Goal: Task Accomplishment & Management: Manage account settings

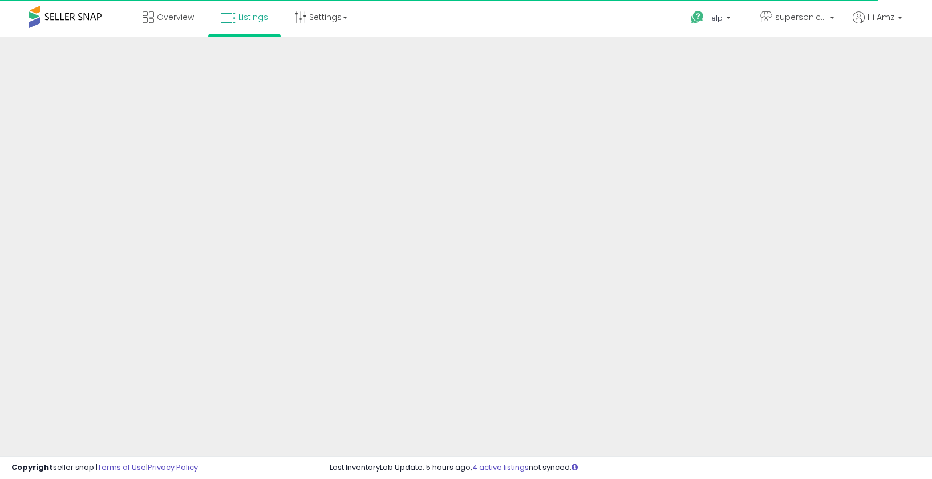
scroll to position [229, 0]
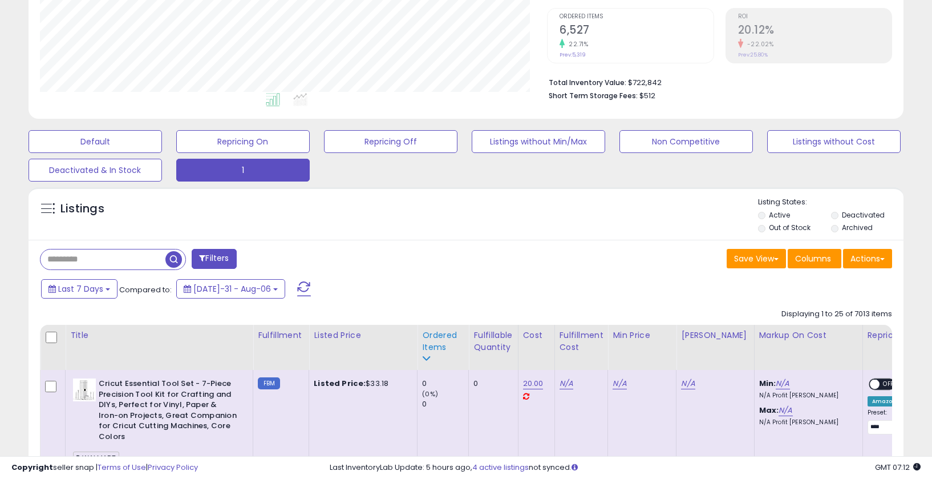
click at [437, 358] on div "Ordered Items" at bounding box center [443, 347] width 42 height 36
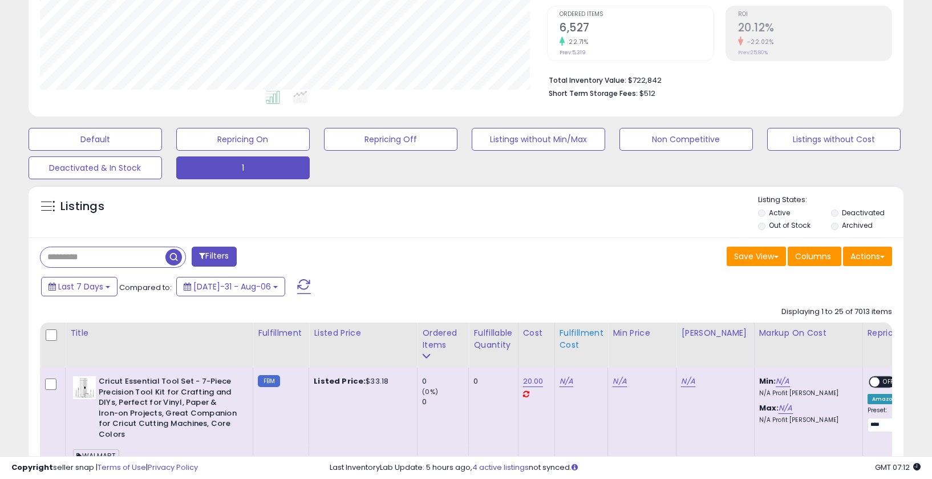
click at [427, 336] on div "Ordered Items" at bounding box center [443, 339] width 42 height 24
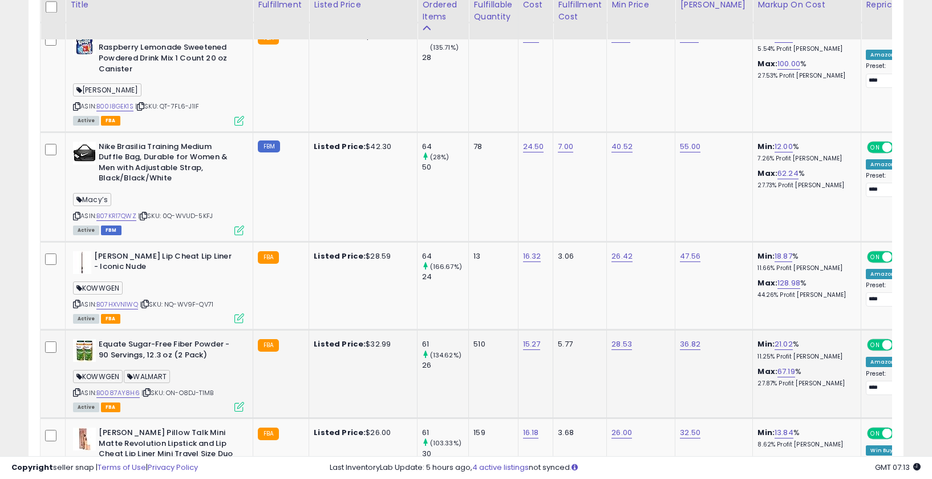
scroll to position [2557, 0]
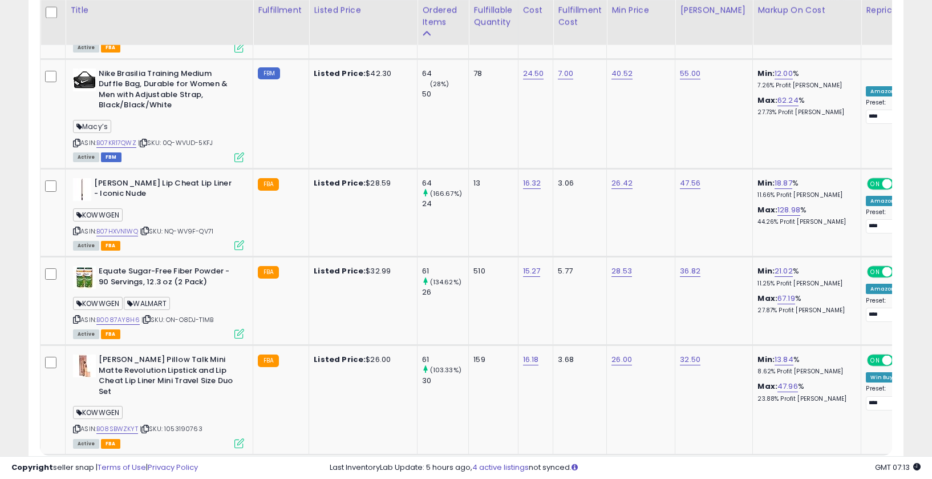
click at [814, 467] on link "2" at bounding box center [824, 476] width 21 height 19
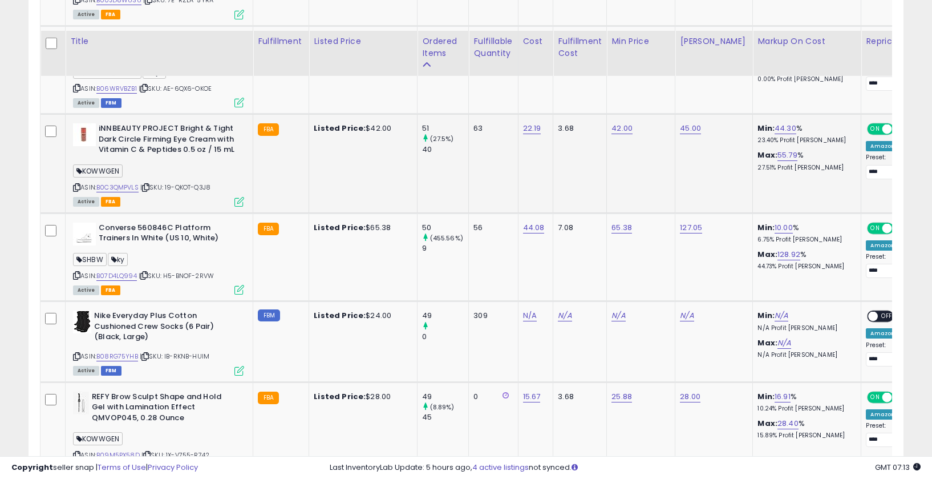
scroll to position [890, 0]
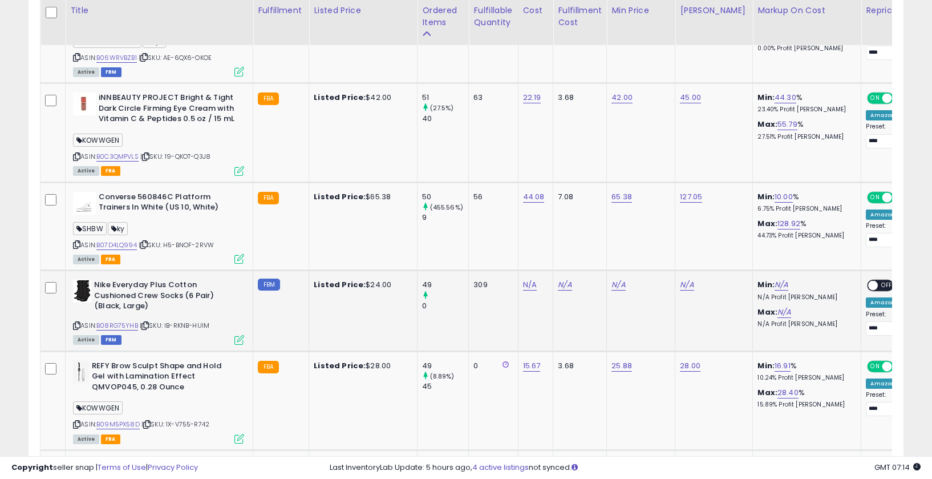
click at [78, 322] on icon at bounding box center [76, 325] width 7 height 6
click at [147, 322] on icon at bounding box center [145, 325] width 7 height 6
click at [78, 322] on icon at bounding box center [76, 325] width 7 height 6
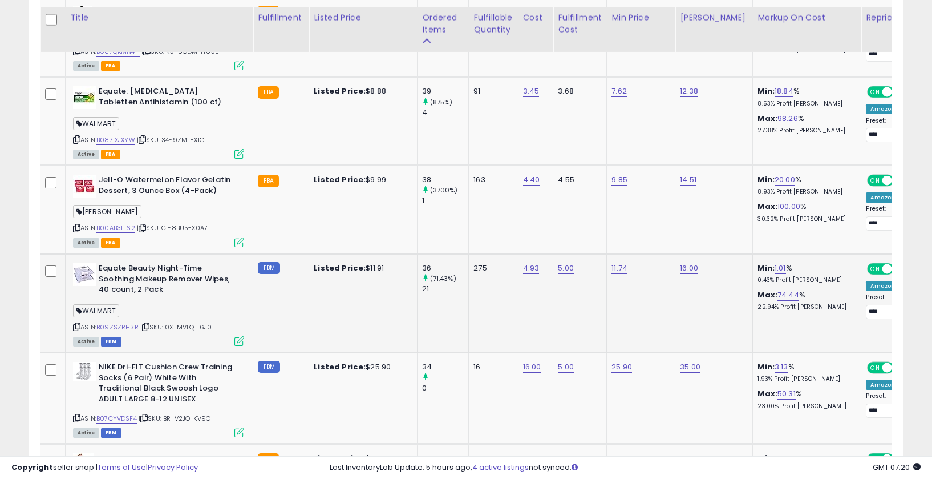
scroll to position [1973, 0]
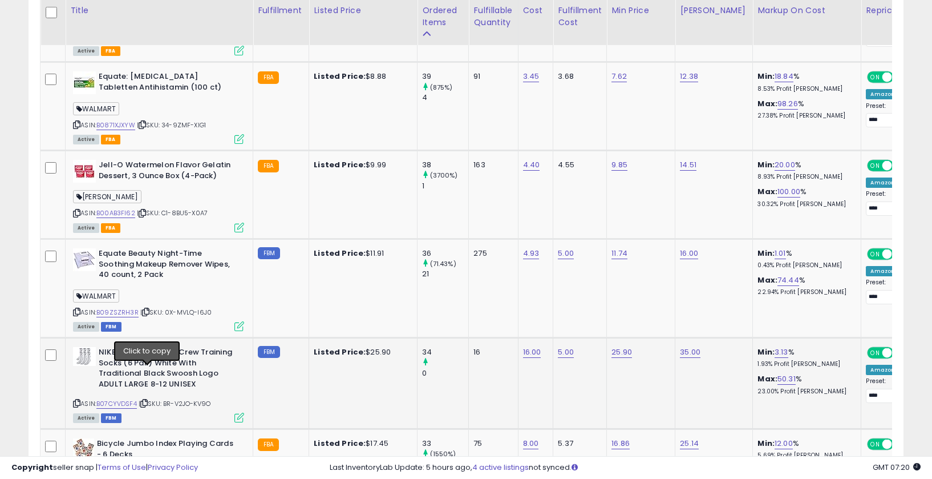
click at [148, 400] on icon at bounding box center [143, 403] width 7 height 6
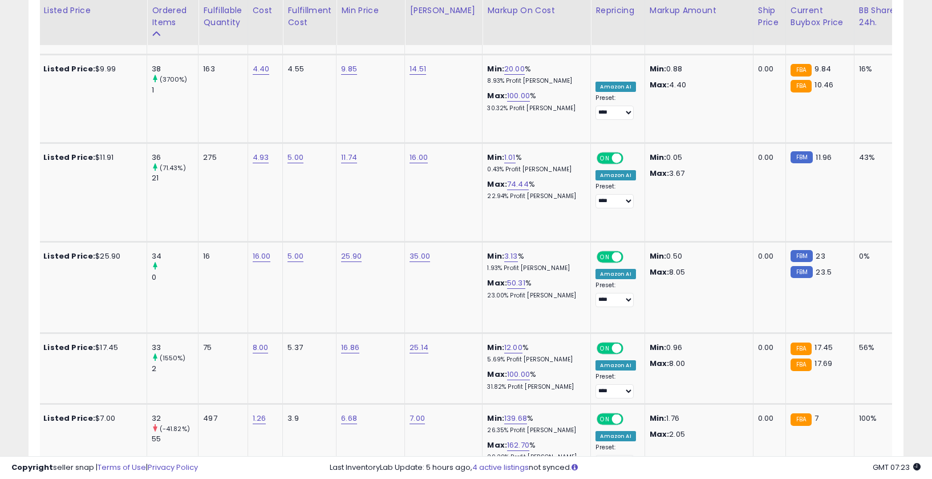
scroll to position [0, 304]
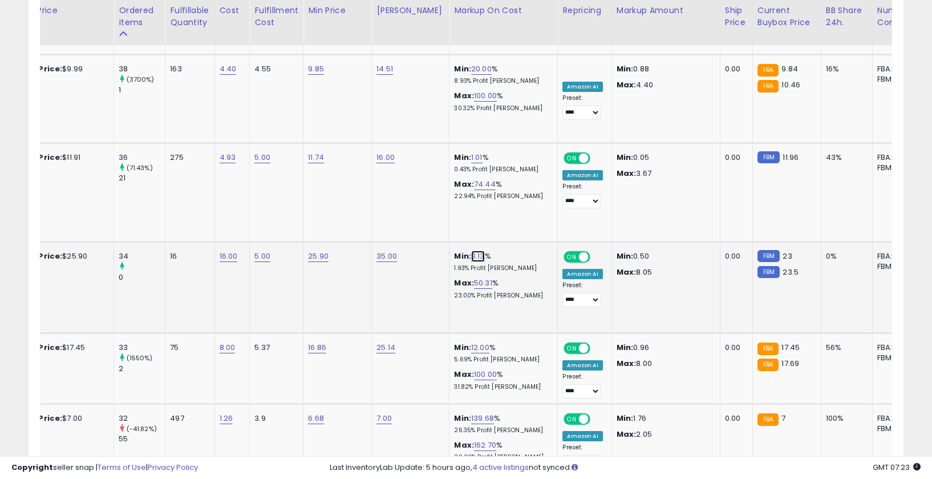
click at [471, 250] on link "3.13" at bounding box center [478, 255] width 14 height 11
drag, startPoint x: 413, startPoint y: 199, endPoint x: 377, endPoint y: 197, distance: 36.6
type input "*"
click at [507, 199] on icon "submit" at bounding box center [503, 195] width 7 height 7
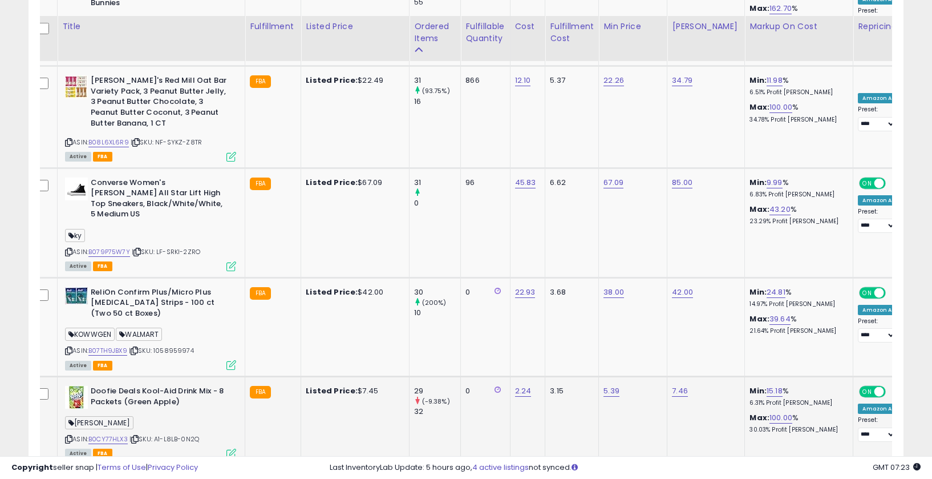
scroll to position [2523, 0]
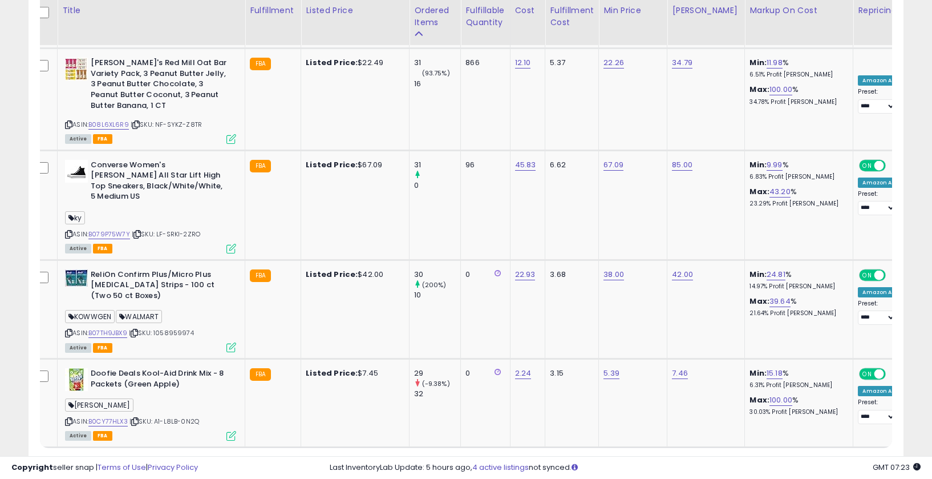
click at [834, 459] on link "3" at bounding box center [843, 468] width 19 height 19
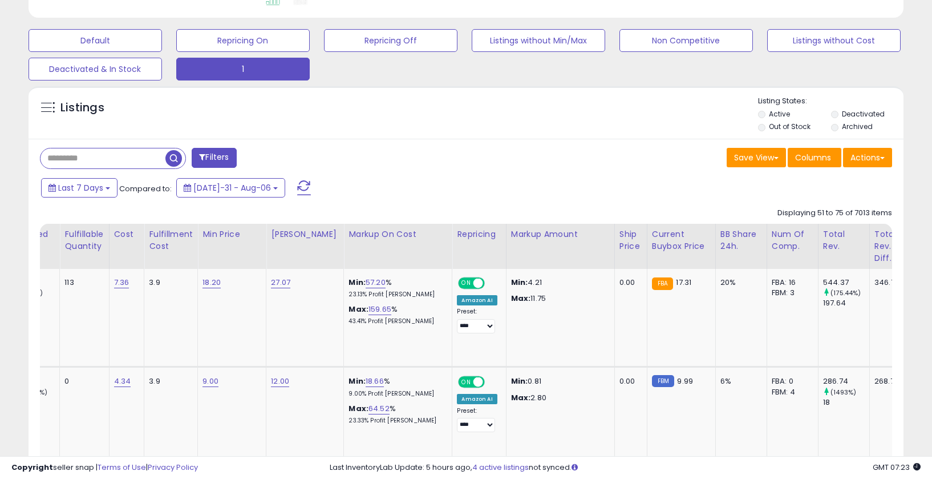
scroll to position [0, 0]
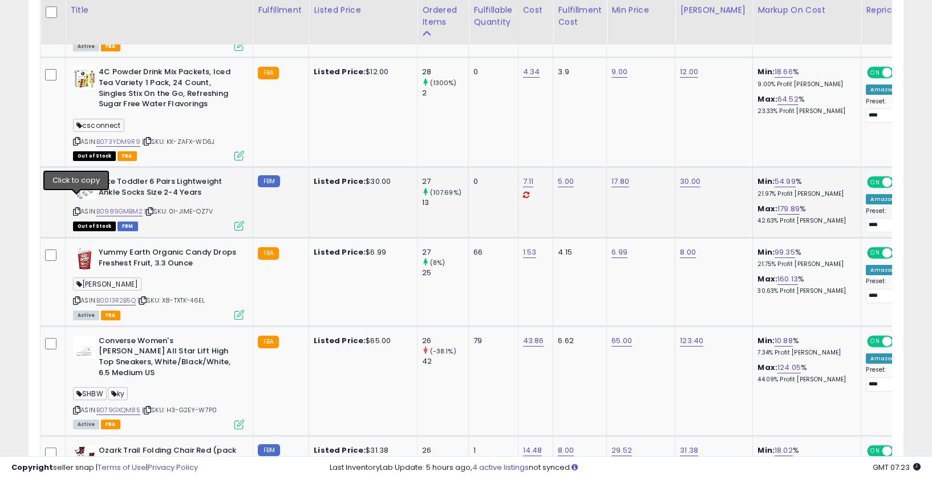
click at [75, 208] on icon at bounding box center [76, 211] width 7 height 6
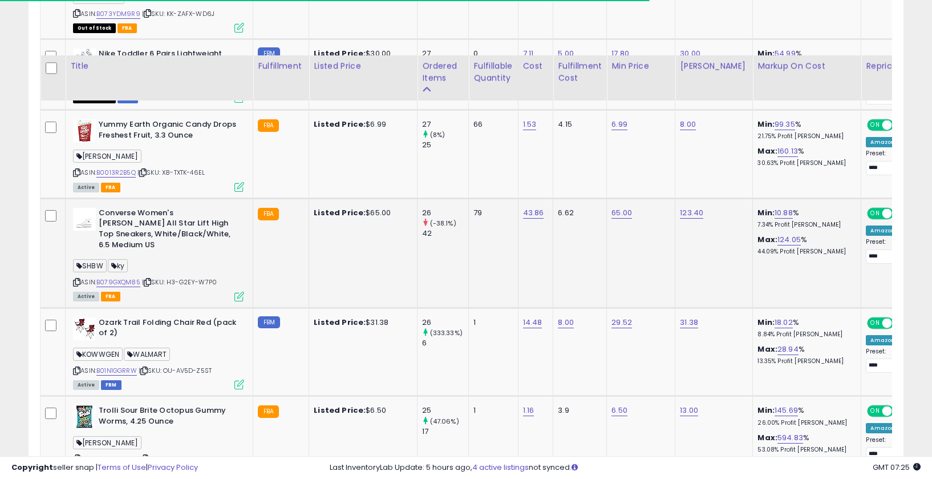
scroll to position [827, 0]
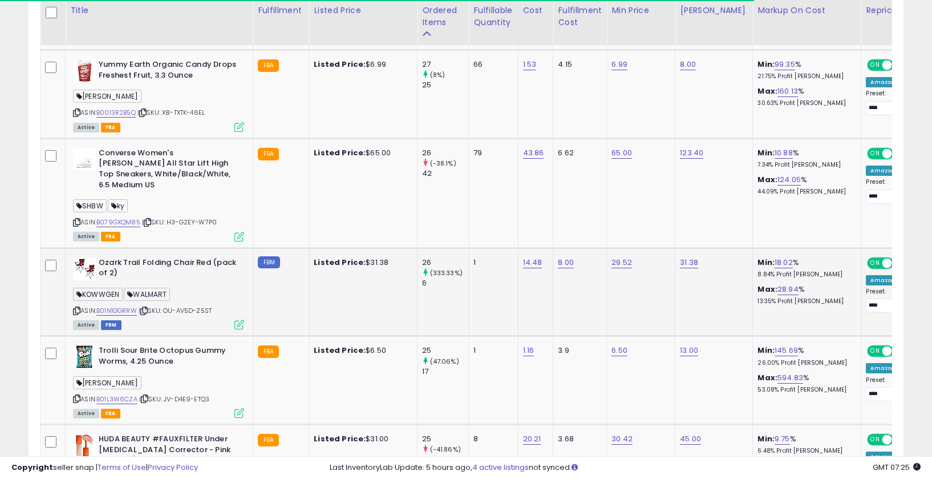
click at [148, 308] on icon at bounding box center [143, 311] width 7 height 6
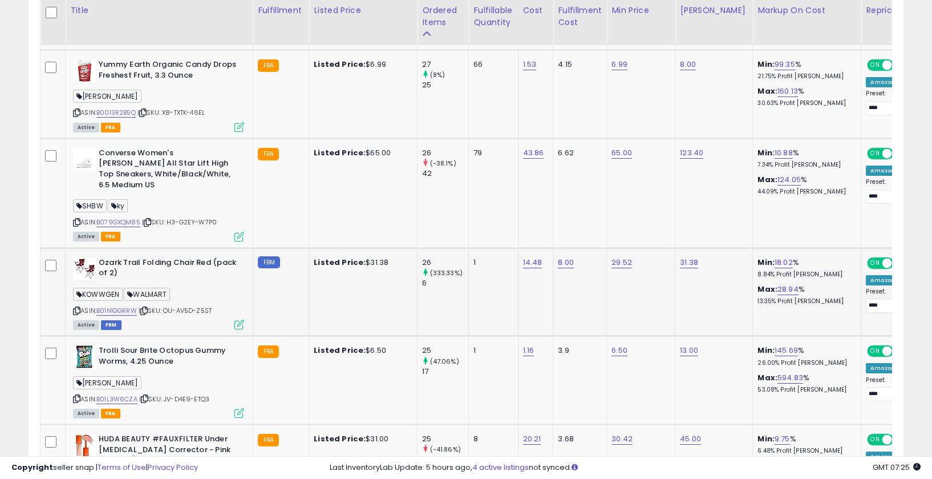
click at [75, 308] on icon at bounding box center [76, 311] width 7 height 6
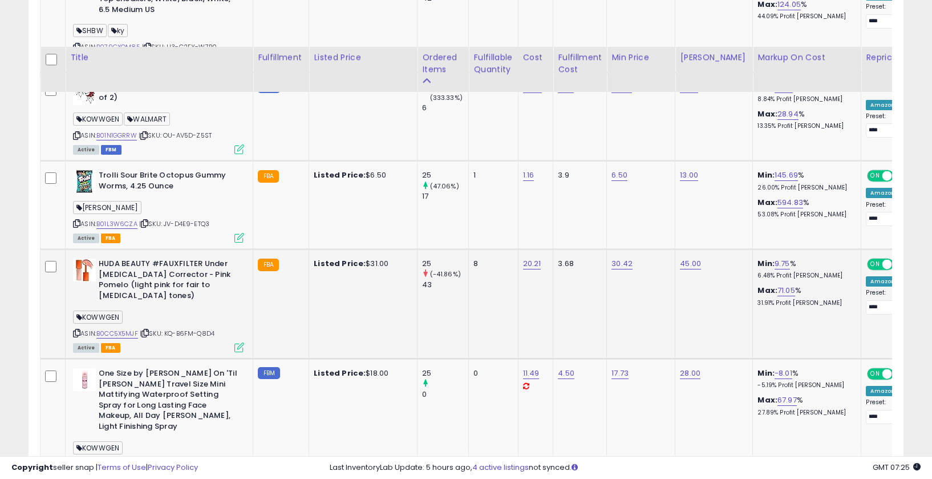
scroll to position [1050, 0]
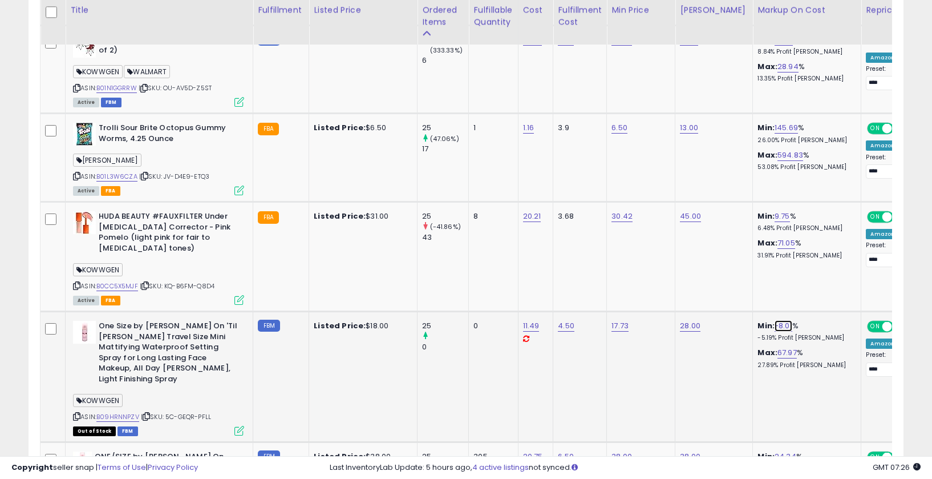
click at [775, 320] on link "-8.01" at bounding box center [784, 325] width 18 height 11
drag, startPoint x: 722, startPoint y: 280, endPoint x: 648, endPoint y: 278, distance: 74.8
type input "**"
click at [810, 278] on button "submit" at bounding box center [809, 276] width 19 height 17
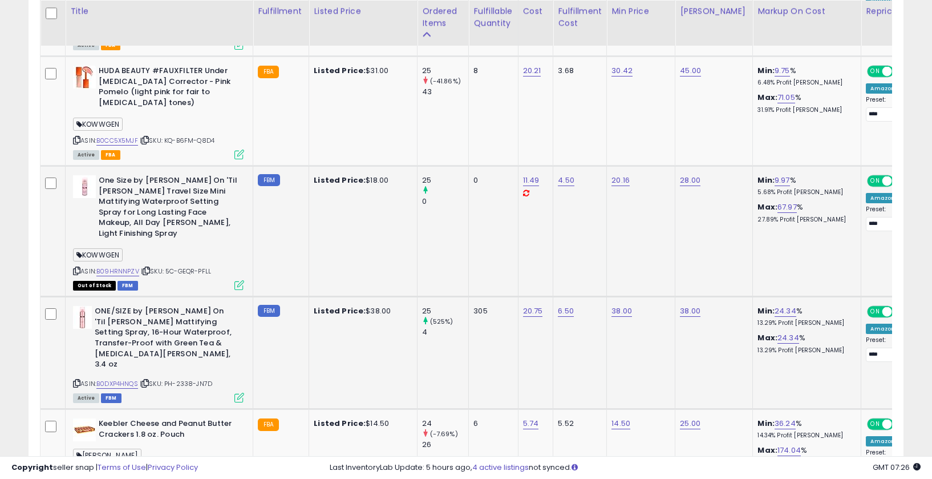
scroll to position [1197, 0]
click at [78, 266] on icon at bounding box center [76, 269] width 7 height 6
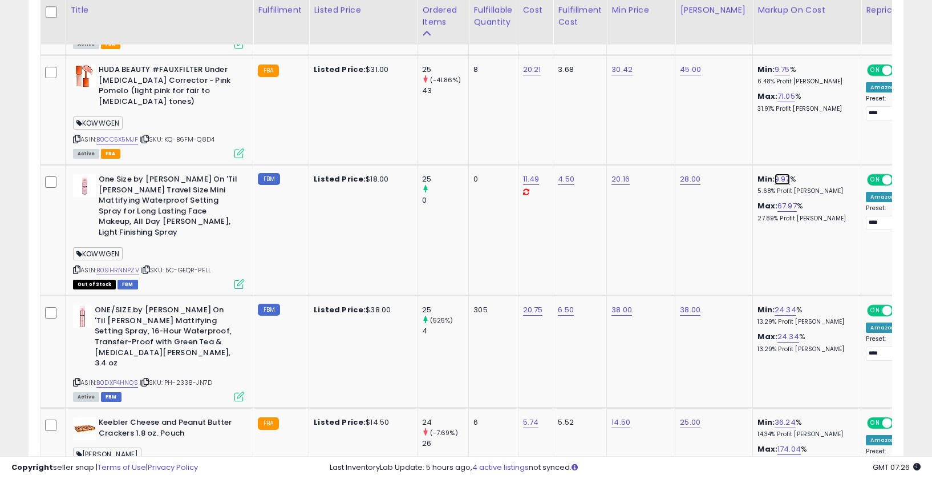
click at [775, 173] on link "9.97" at bounding box center [782, 178] width 15 height 11
click at [715, 134] on input "****" at bounding box center [744, 130] width 102 height 19
drag, startPoint x: 718, startPoint y: 132, endPoint x: 627, endPoint y: 128, distance: 91.4
type input "**"
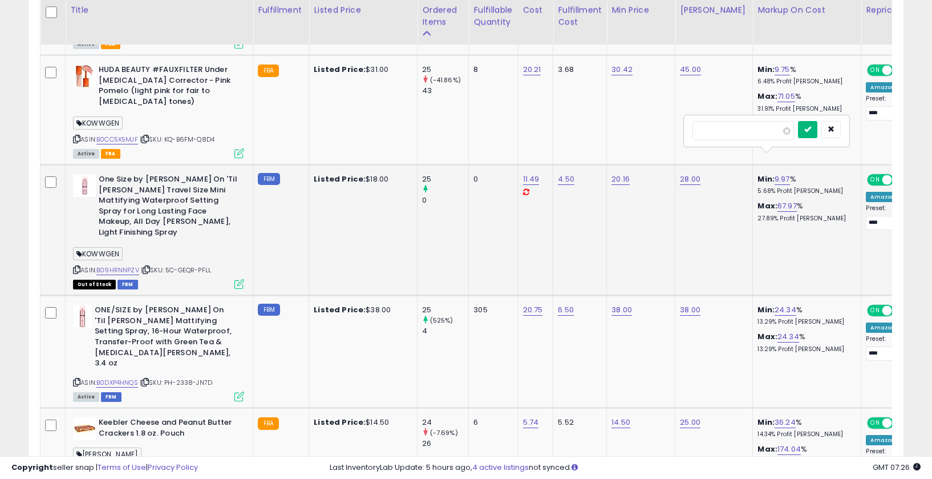
click at [818, 130] on button "submit" at bounding box center [807, 129] width 19 height 17
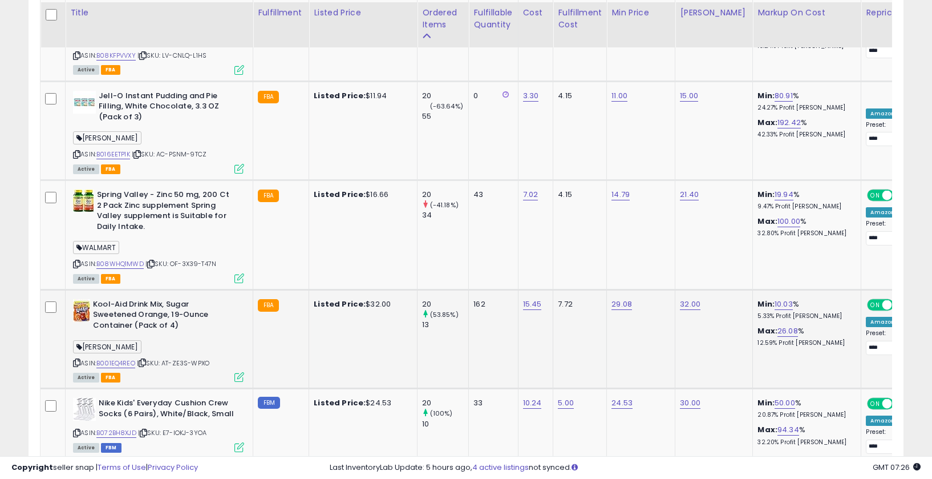
scroll to position [2414, 0]
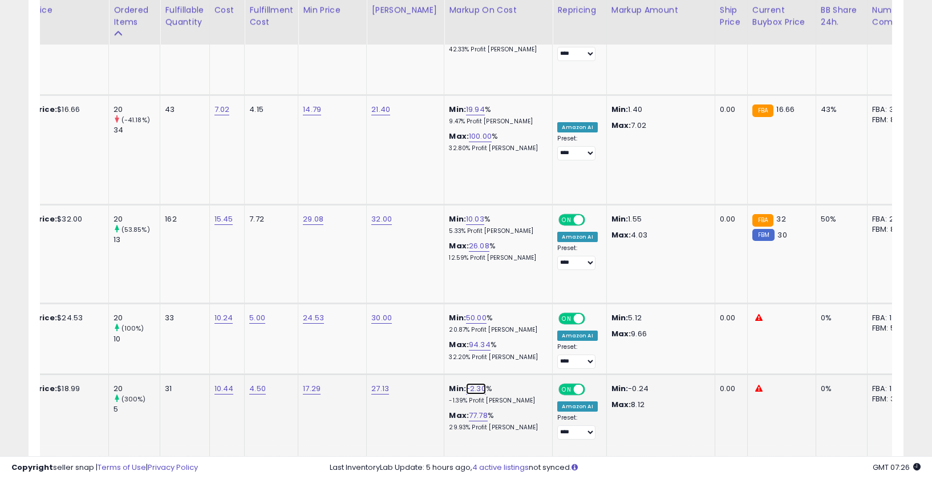
click at [466, 383] on link "-2.30" at bounding box center [476, 388] width 20 height 11
drag, startPoint x: 450, startPoint y: 293, endPoint x: 362, endPoint y: 287, distance: 88.1
type input "**"
click at [500, 288] on button "submit" at bounding box center [501, 285] width 19 height 17
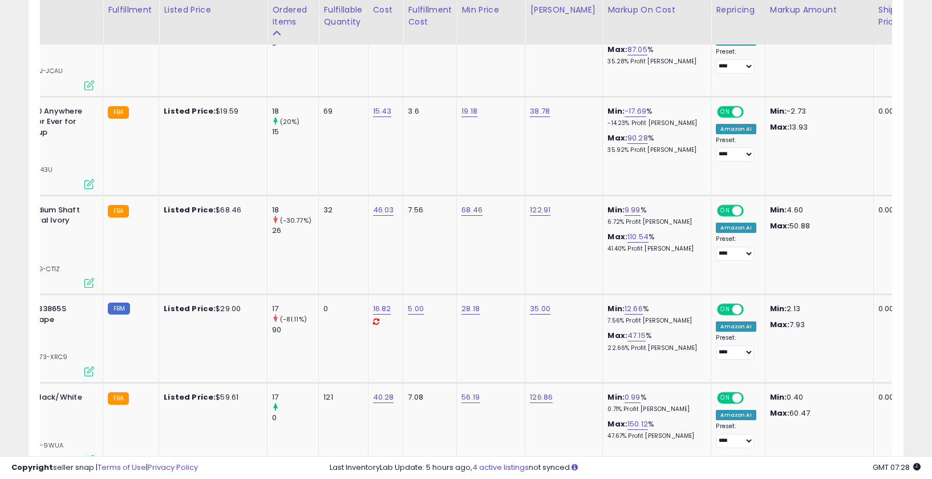
scroll to position [0, 360]
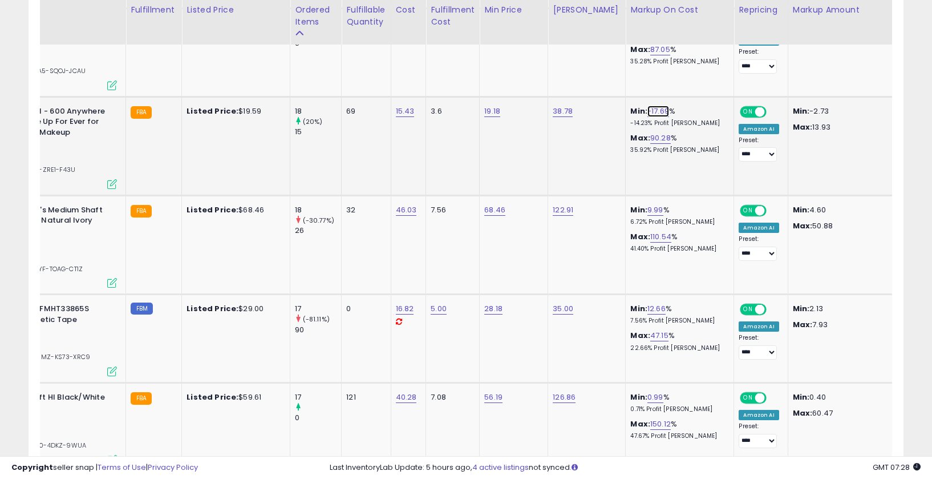
click at [648, 106] on link "-17.69" at bounding box center [659, 111] width 22 height 11
drag, startPoint x: 590, startPoint y: 78, endPoint x: 539, endPoint y: 75, distance: 50.9
type input "**"
click at [688, 68] on icon "submit" at bounding box center [684, 71] width 7 height 7
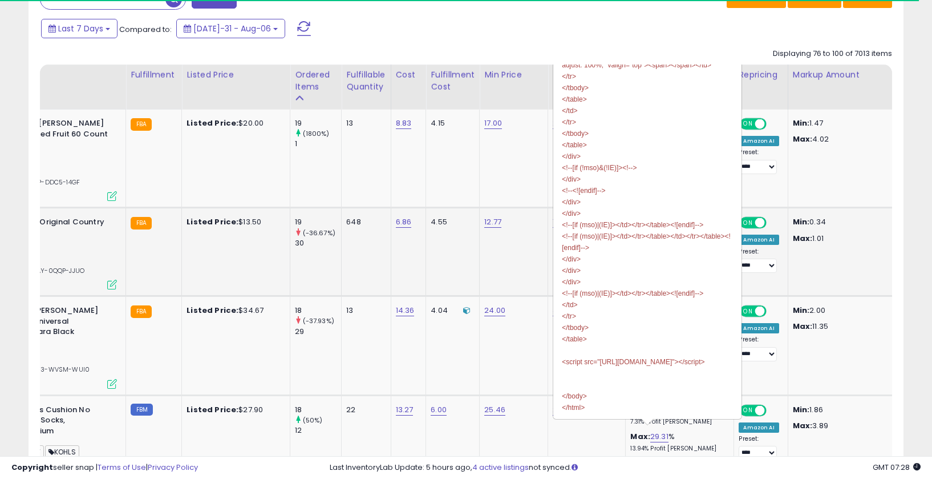
click at [518, 281] on td "12.77" at bounding box center [514, 252] width 68 height 88
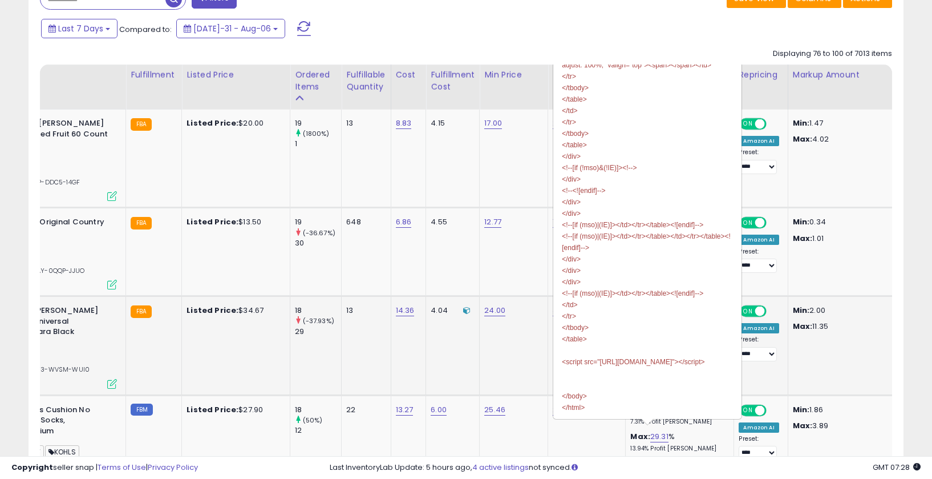
click at [370, 325] on td "13" at bounding box center [366, 345] width 49 height 99
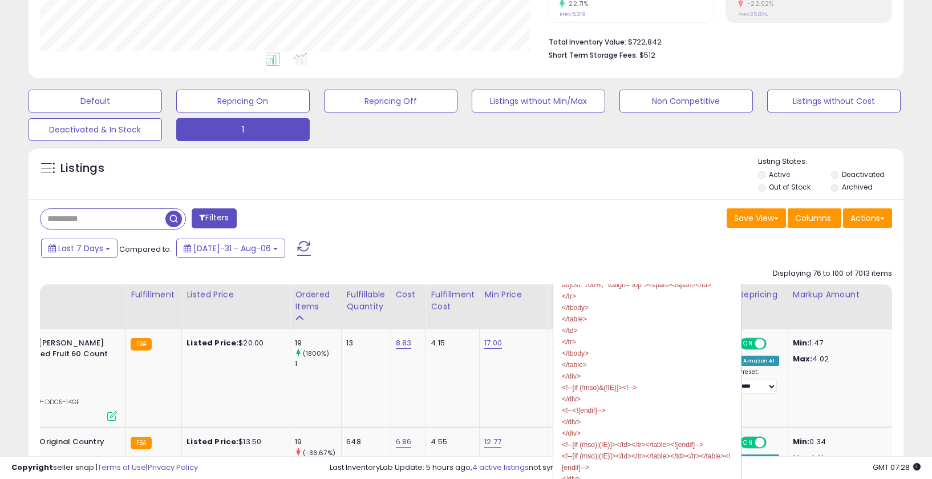
click at [587, 242] on div "Last 7 Days Compared to: Jul-31 - Aug-06" at bounding box center [358, 250] width 640 height 26
click at [297, 247] on span at bounding box center [304, 248] width 14 height 15
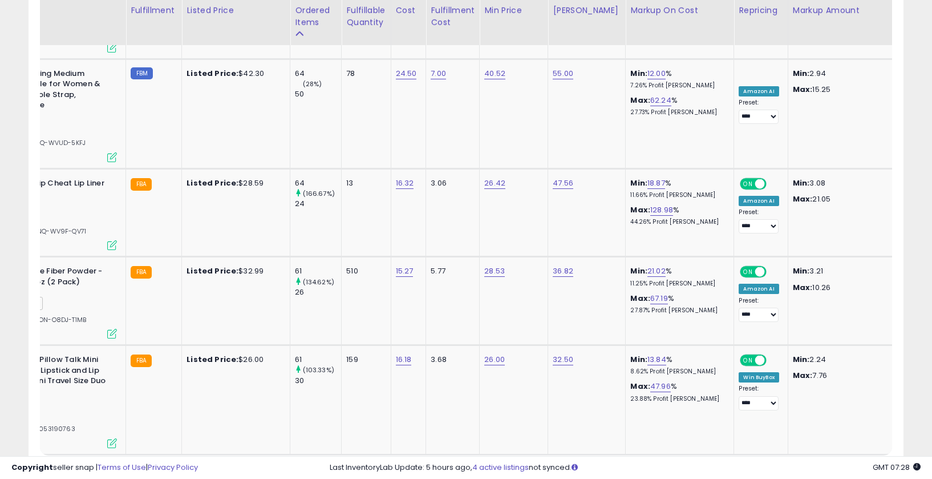
click at [834, 467] on link "3" at bounding box center [843, 476] width 19 height 19
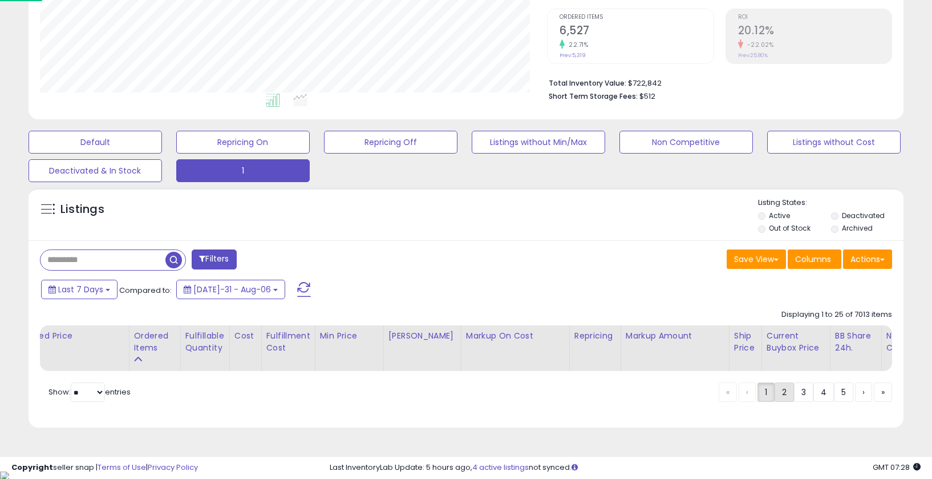
click at [814, 401] on link "2" at bounding box center [824, 391] width 21 height 19
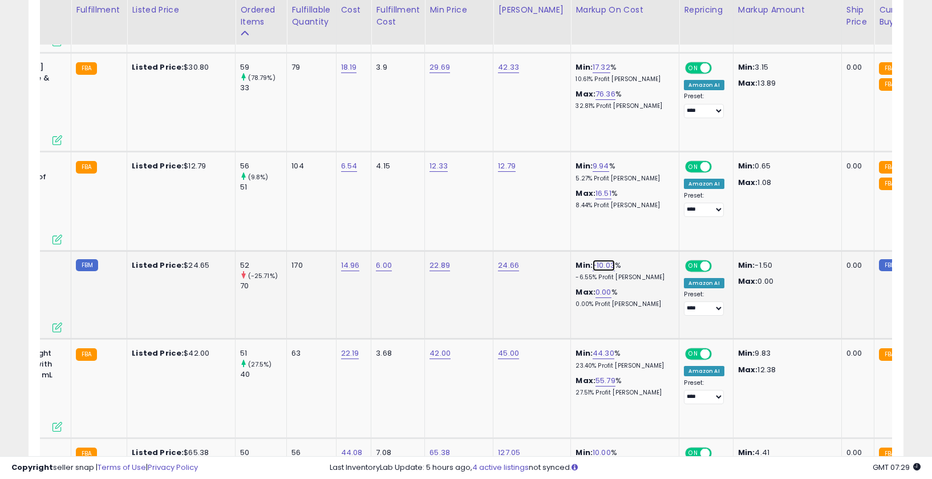
click at [595, 260] on link "-10.03" at bounding box center [604, 265] width 22 height 11
drag, startPoint x: 577, startPoint y: 224, endPoint x: 507, endPoint y: 226, distance: 70.2
click at [507, 226] on div "******" at bounding box center [589, 227] width 164 height 30
type input "*"
click at [632, 225] on button "submit" at bounding box center [629, 225] width 19 height 17
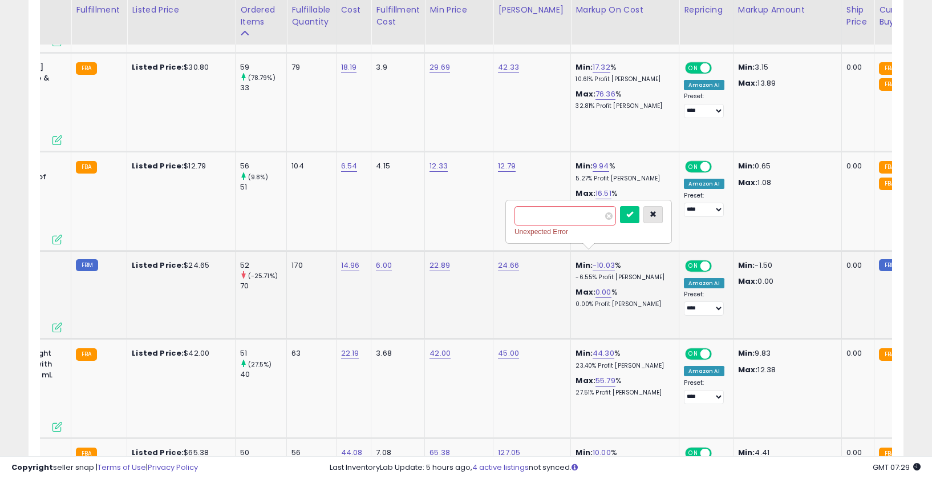
drag, startPoint x: 663, startPoint y: 211, endPoint x: 657, endPoint y: 216, distance: 8.1
click at [657, 211] on icon "button" at bounding box center [653, 214] width 7 height 7
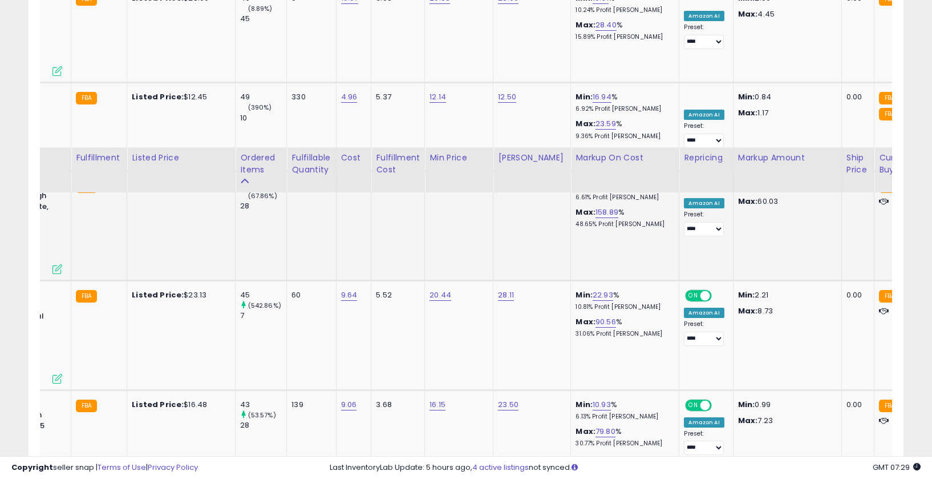
scroll to position [1426, 0]
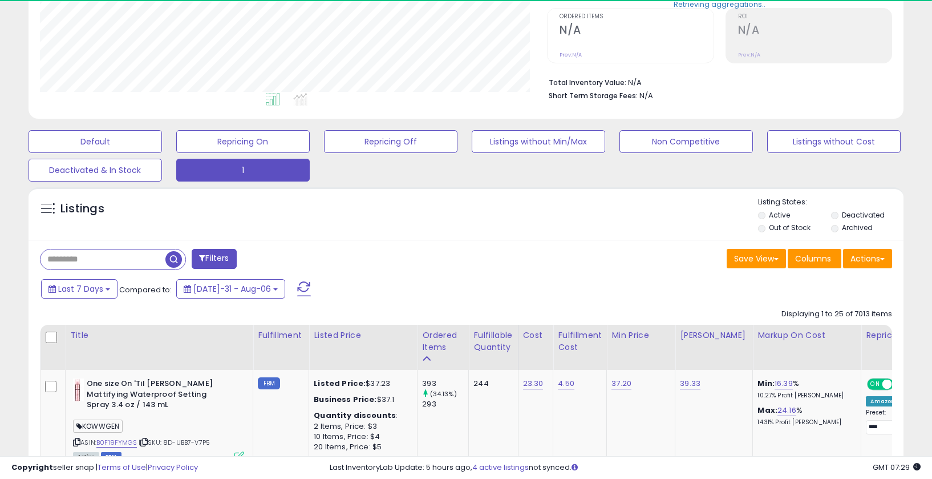
scroll to position [234, 507]
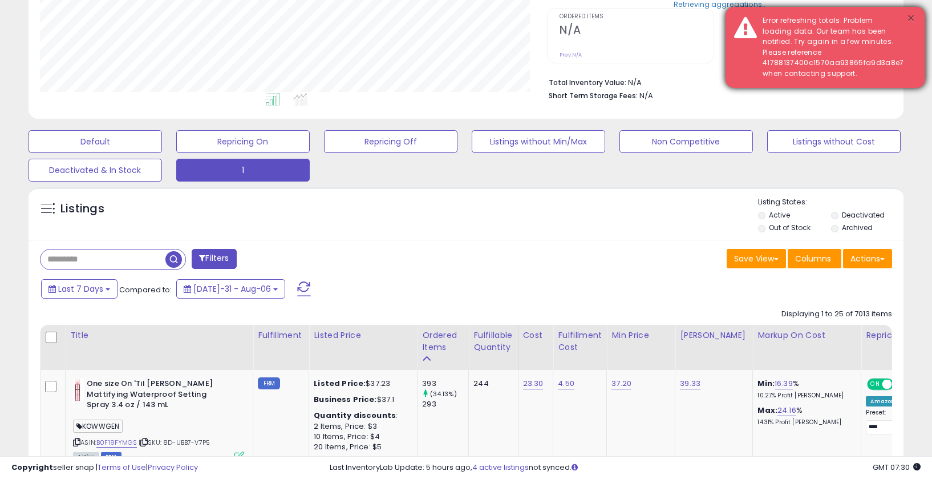
click at [907, 16] on button "×" at bounding box center [911, 18] width 9 height 14
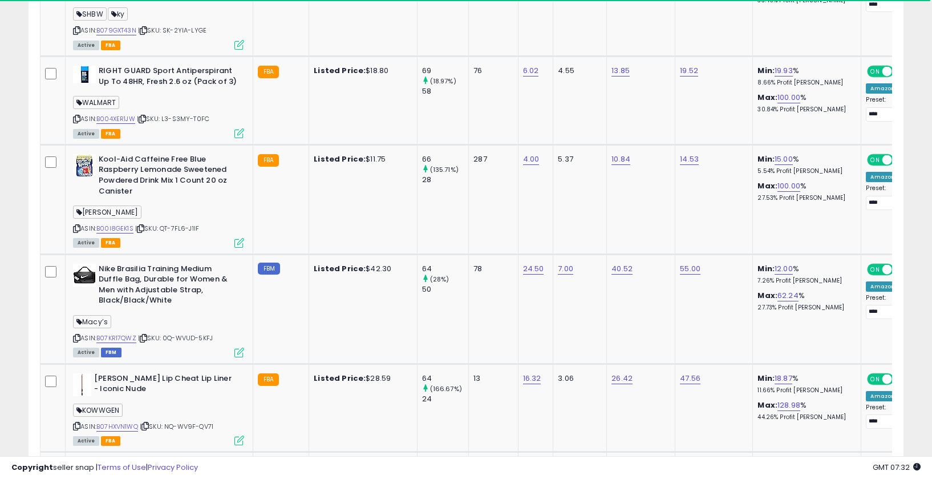
scroll to position [2557, 0]
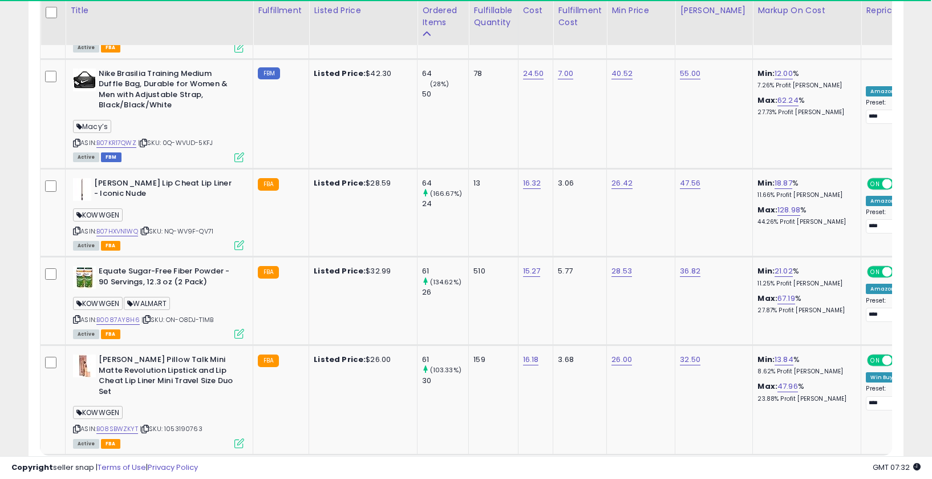
click at [814, 467] on link "2" at bounding box center [824, 476] width 21 height 19
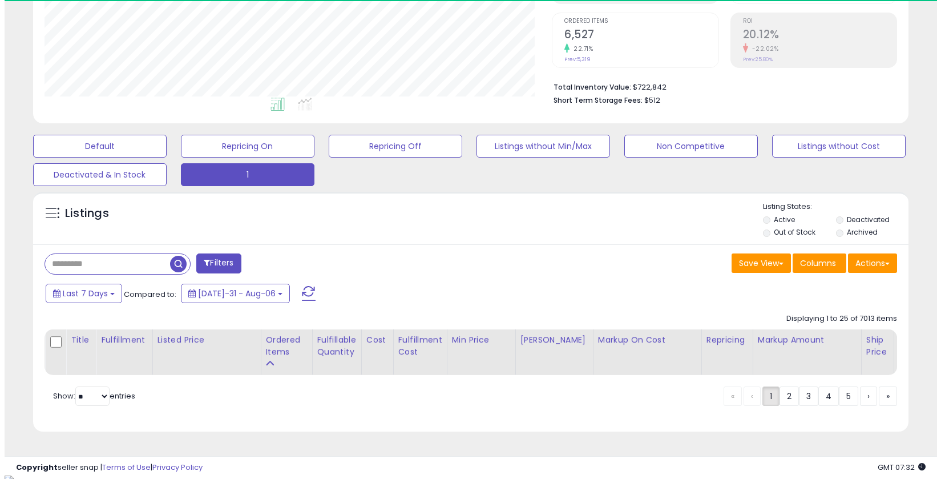
scroll to position [229, 0]
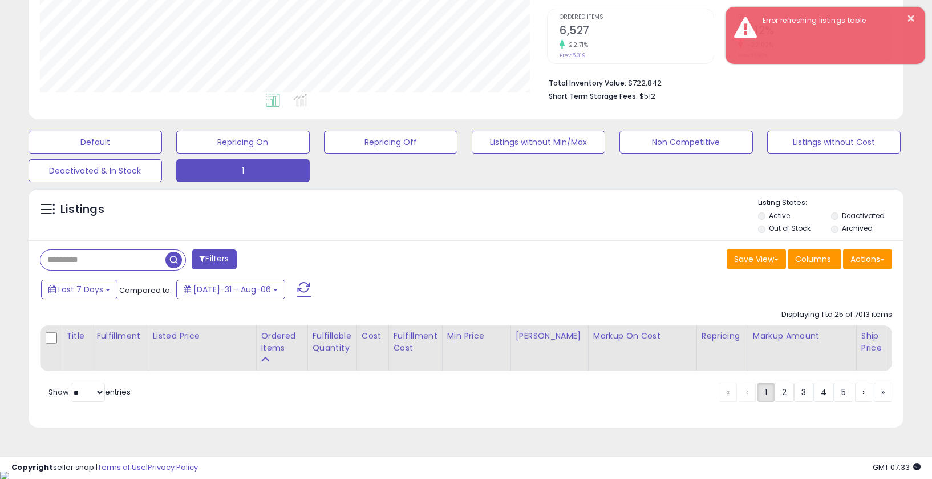
click at [290, 290] on button at bounding box center [304, 289] width 29 height 23
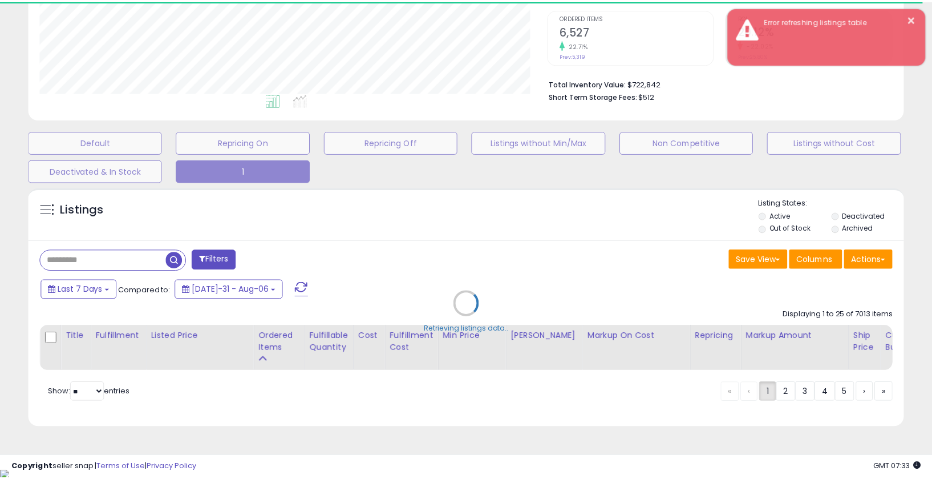
scroll to position [570363, 570089]
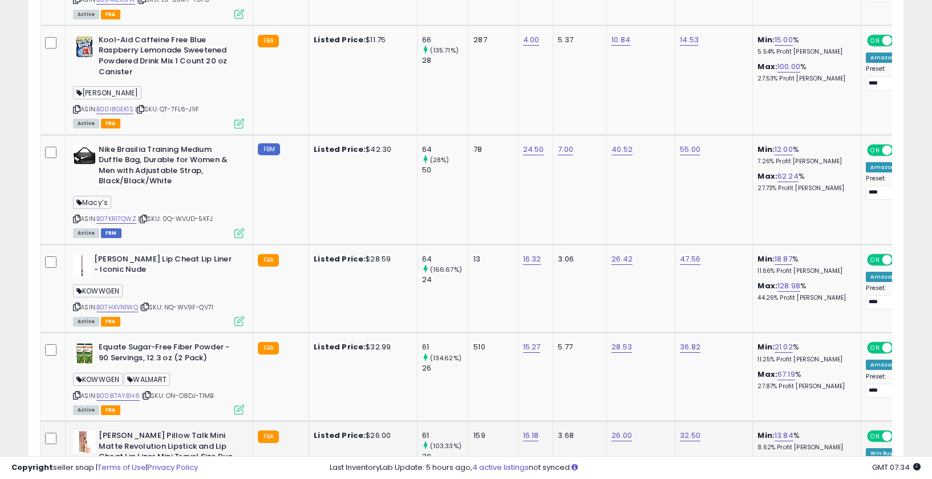
scroll to position [2557, 0]
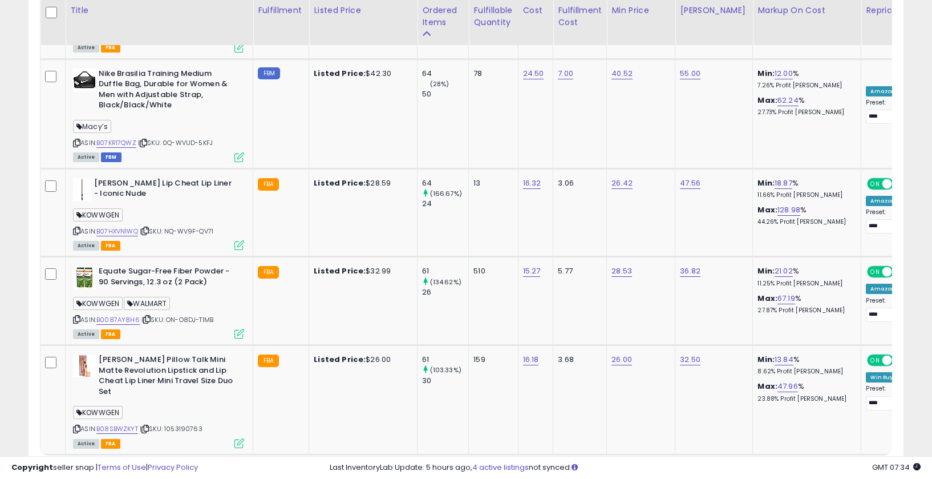
click at [874, 467] on link "5" at bounding box center [883, 476] width 18 height 19
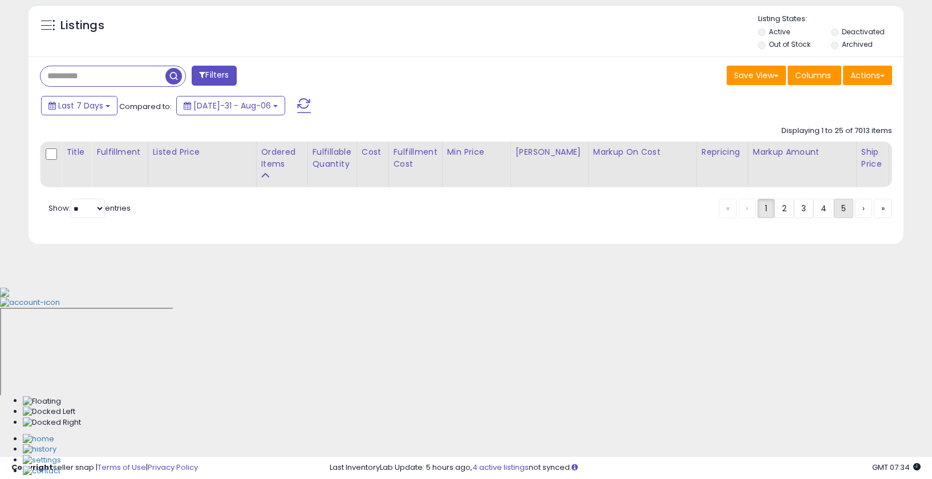
scroll to position [229, 0]
